Goal: Information Seeking & Learning: Learn about a topic

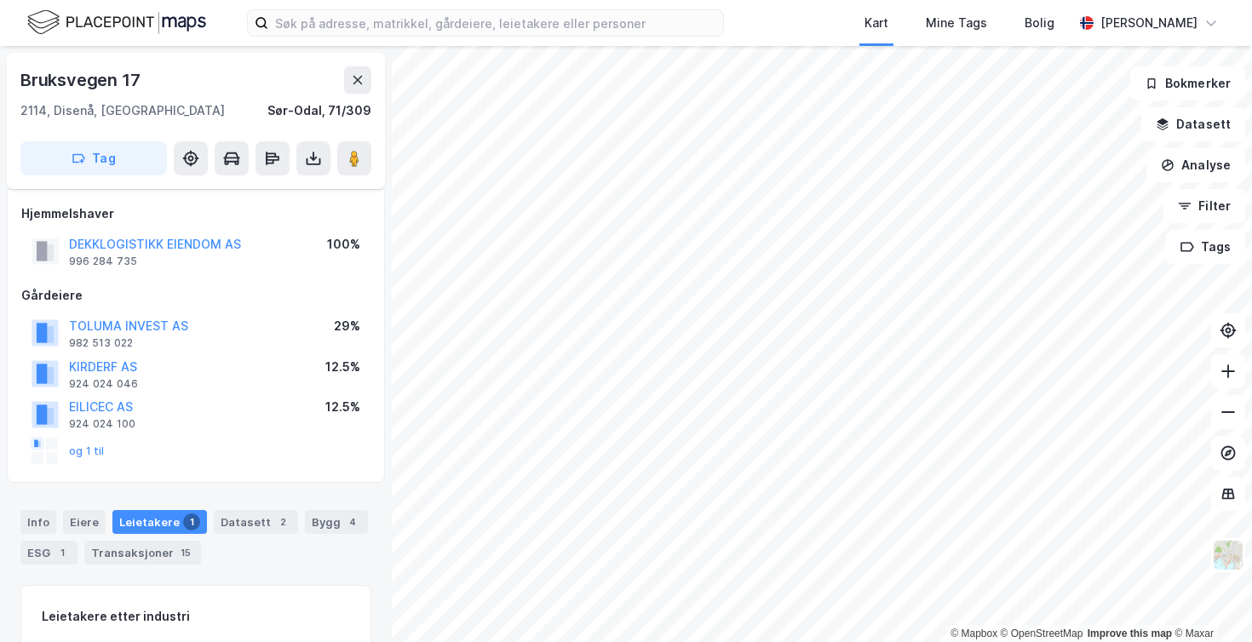
scroll to position [275, 0]
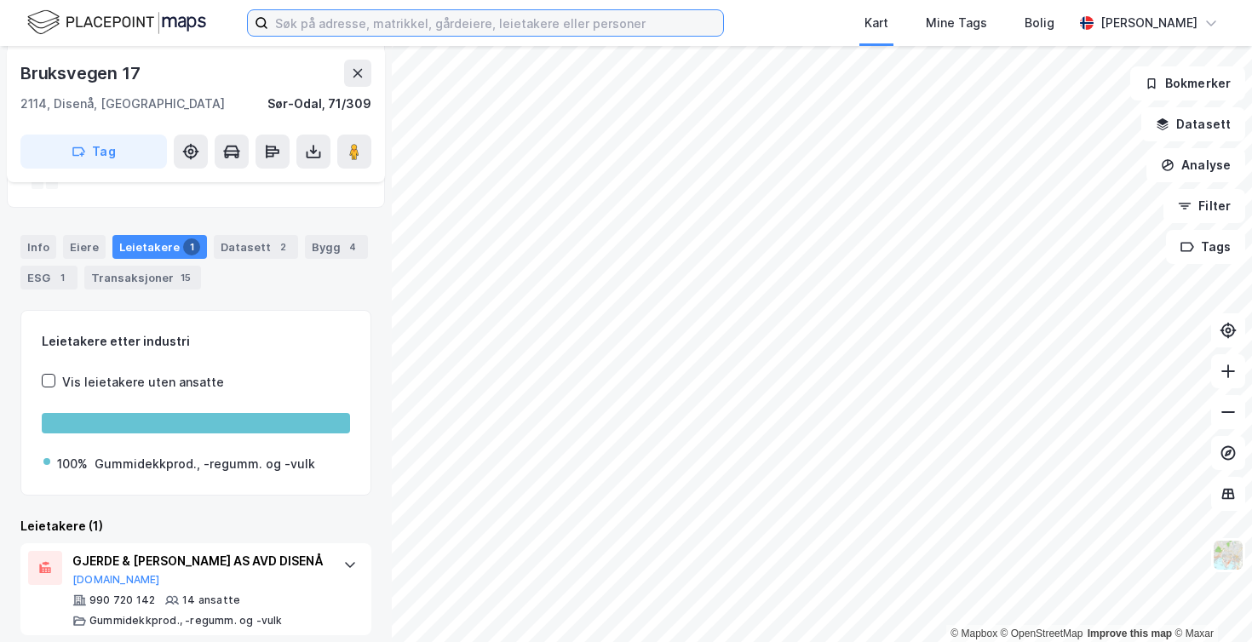
click at [319, 27] on input at bounding box center [495, 23] width 455 height 26
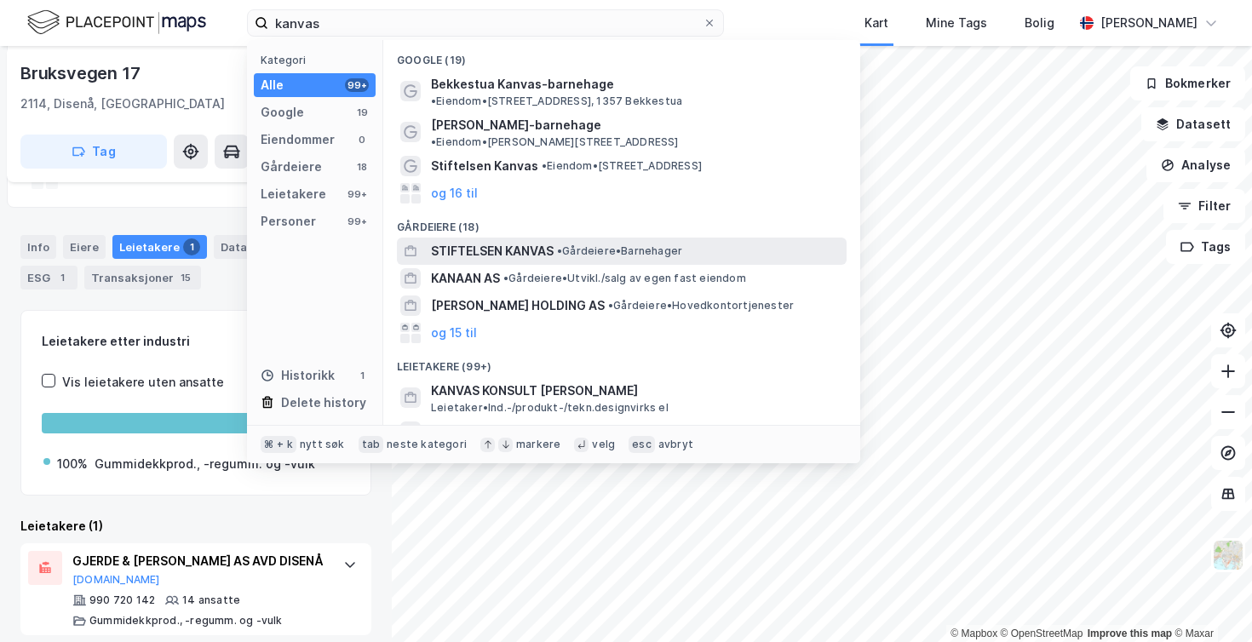
click at [467, 241] on span "STIFTELSEN KANVAS" at bounding box center [492, 251] width 123 height 20
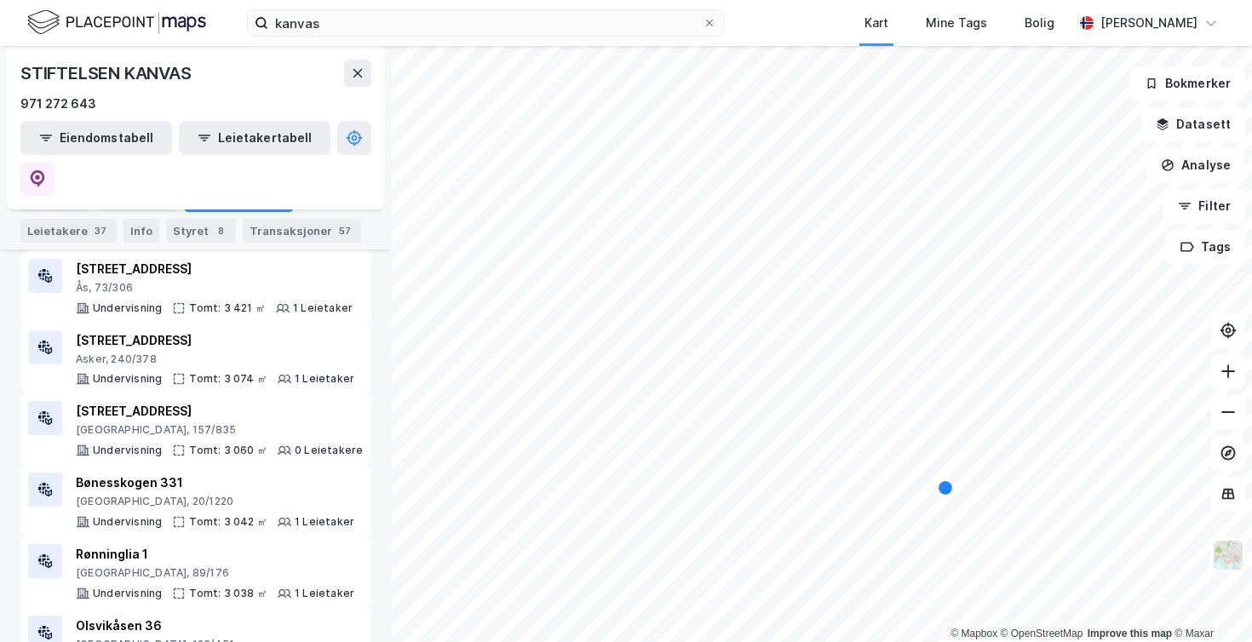
scroll to position [1050, 0]
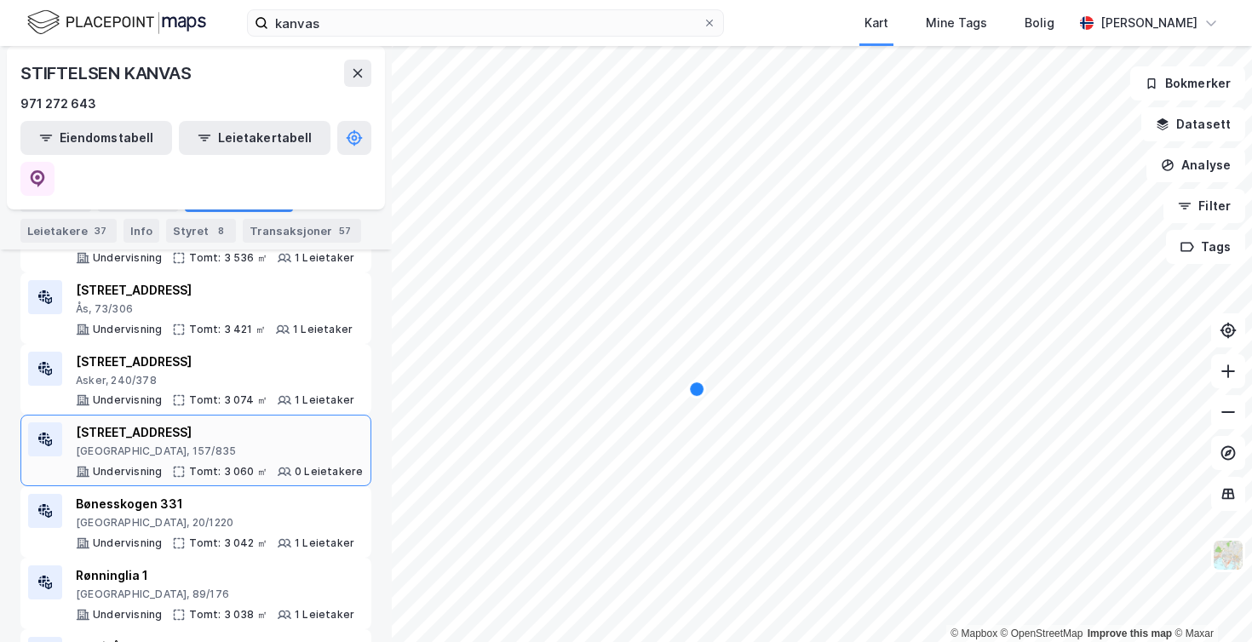
click at [331, 393] on div "© Mapbox © OpenStreetMap Improve this map © Maxar STIFTELSEN KANVAS 971 272 643…" at bounding box center [626, 344] width 1252 height 596
click at [76, 228] on div "Leietakere 37" at bounding box center [68, 231] width 96 height 24
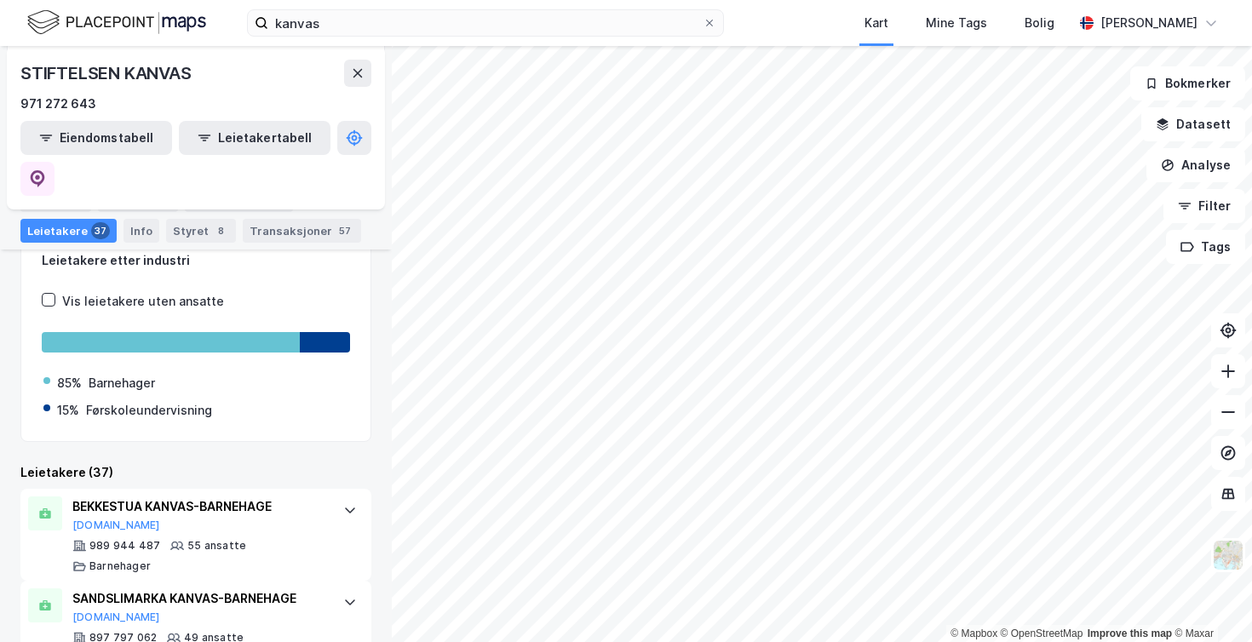
scroll to position [179, 0]
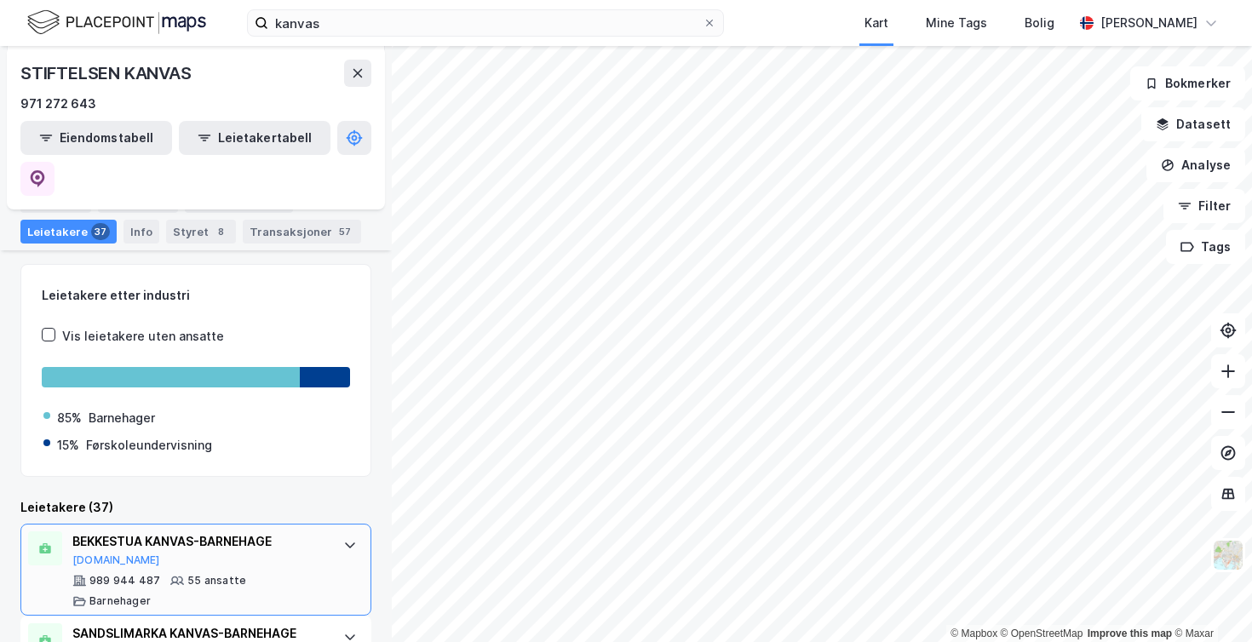
click at [167, 532] on div "BEKKESTUA KANVAS-BARNEHAGE" at bounding box center [199, 542] width 254 height 20
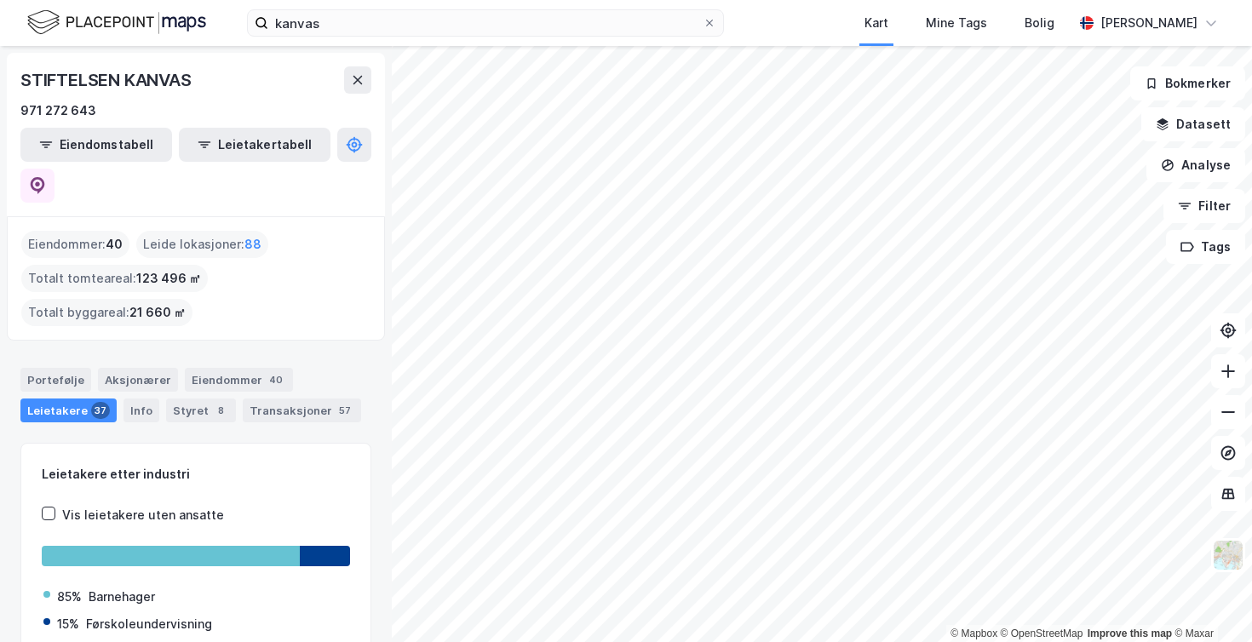
scroll to position [0, 0]
click at [283, 399] on div "Transaksjoner 57" at bounding box center [302, 411] width 118 height 24
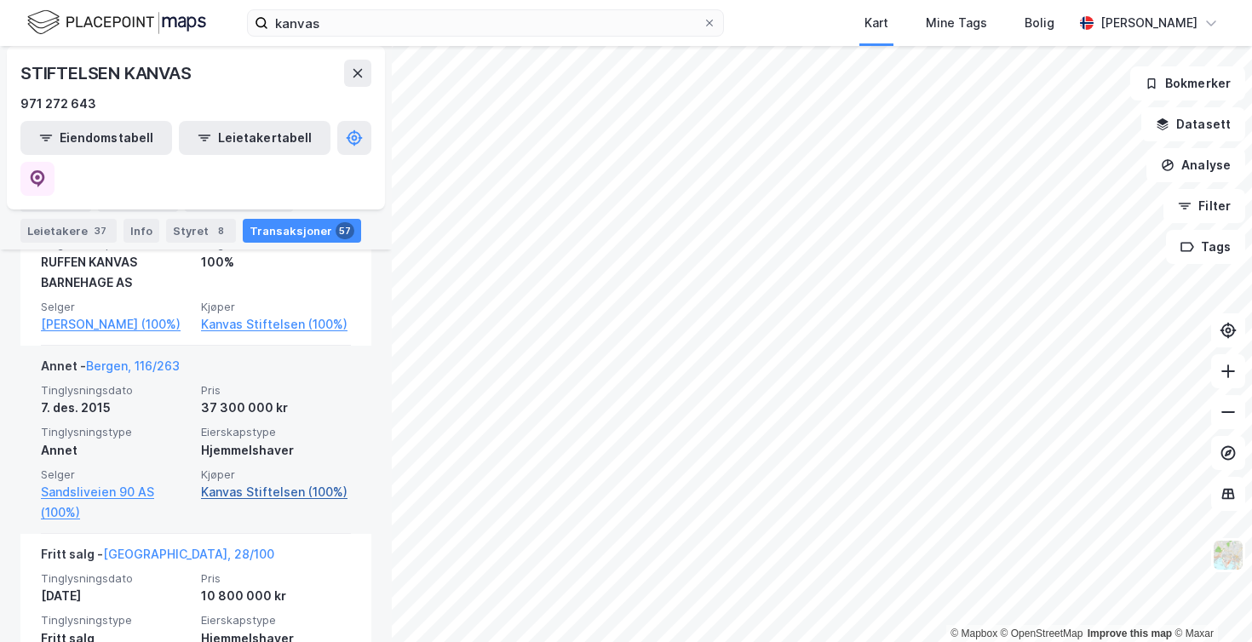
scroll to position [3425, 0]
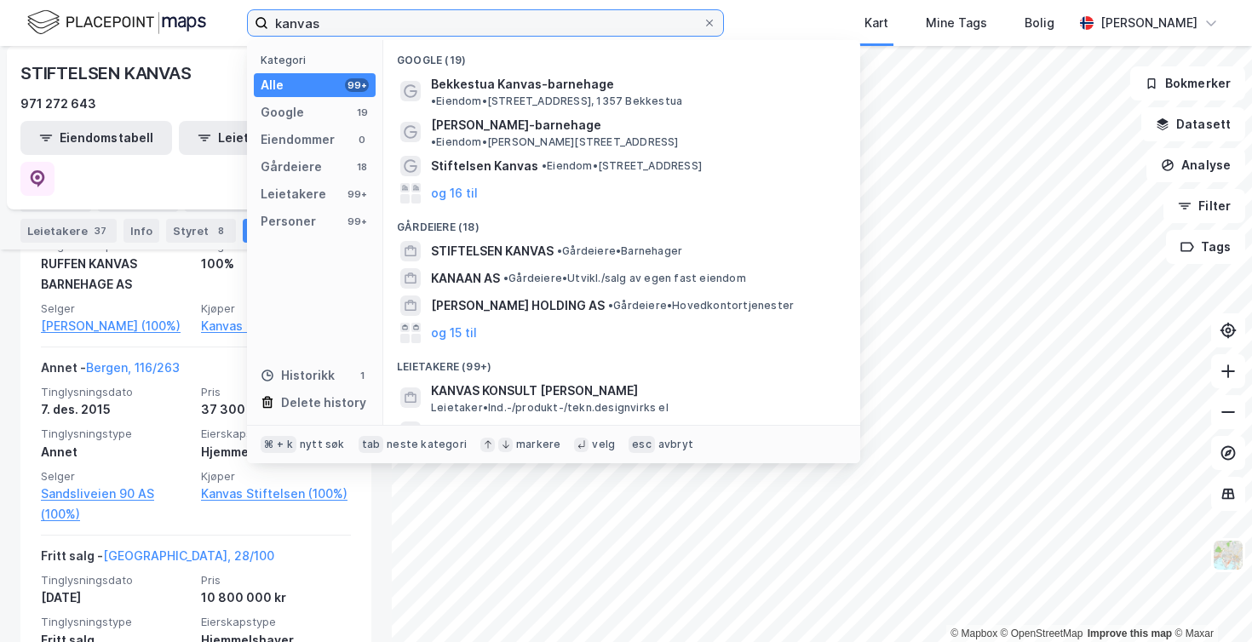
click at [377, 28] on input "kanvas" at bounding box center [485, 23] width 434 height 26
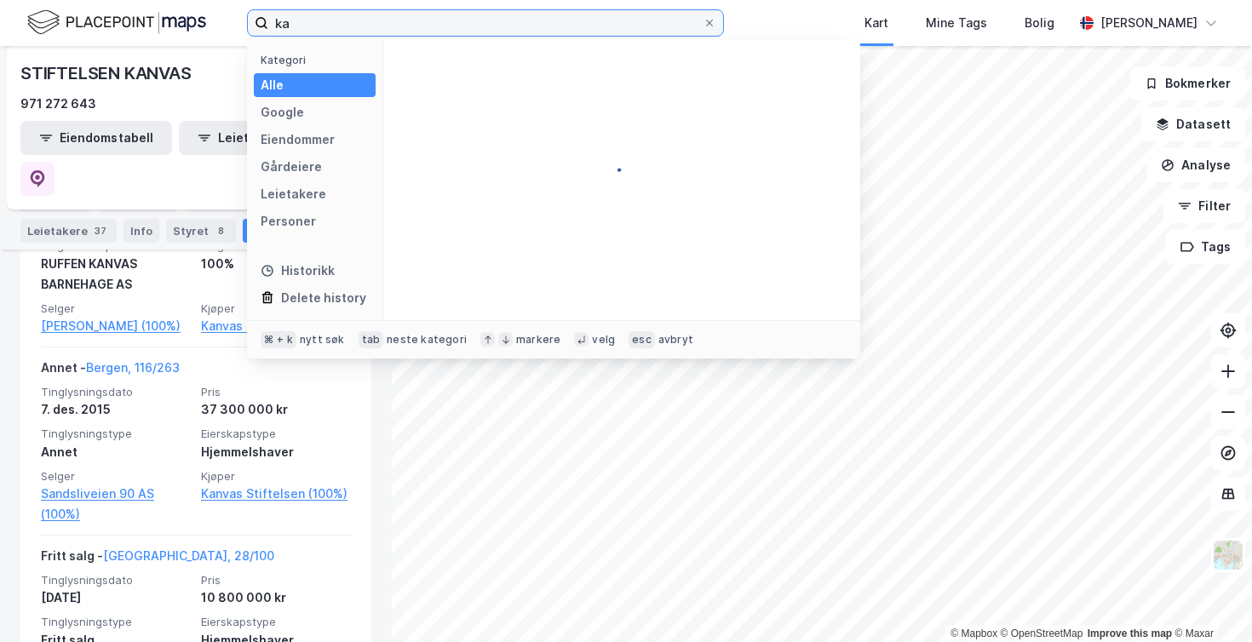
type input "k"
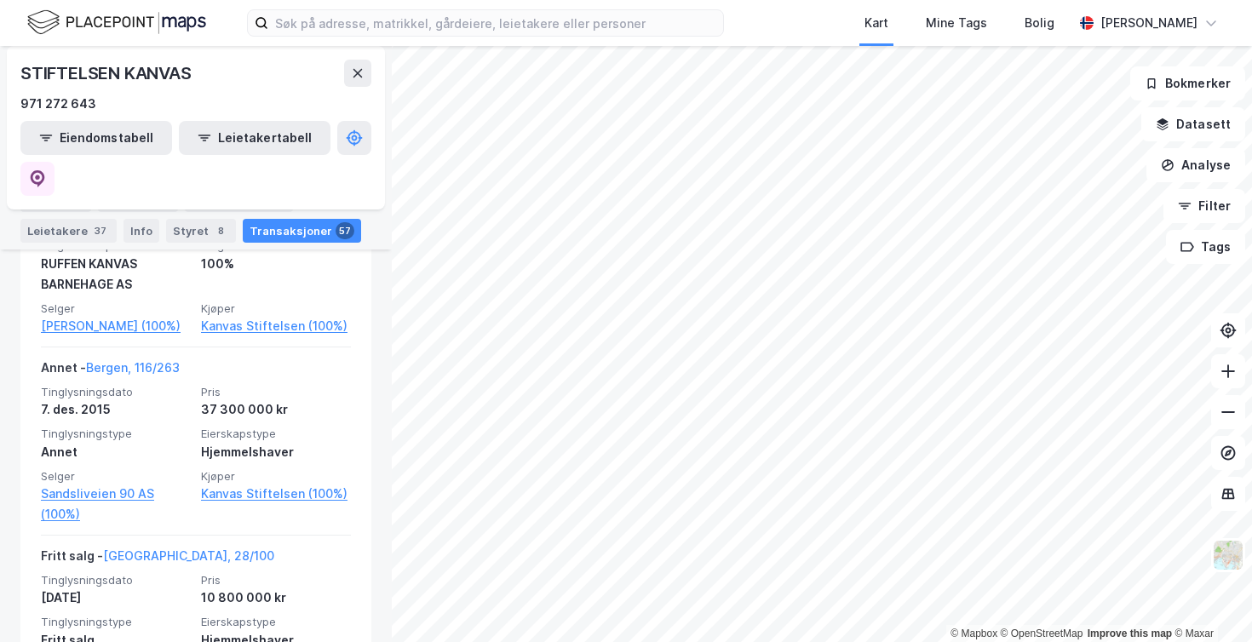
click at [765, 27] on div "Kart Mine Tags Bolig [PERSON_NAME]" at bounding box center [626, 23] width 1252 height 46
